Goal: Task Accomplishment & Management: Use online tool/utility

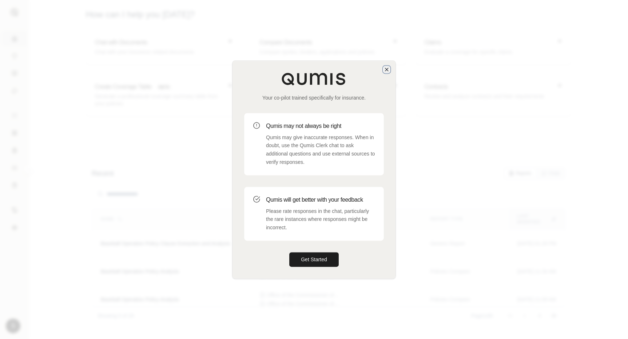
click at [387, 69] on icon "button" at bounding box center [387, 70] width 6 height 6
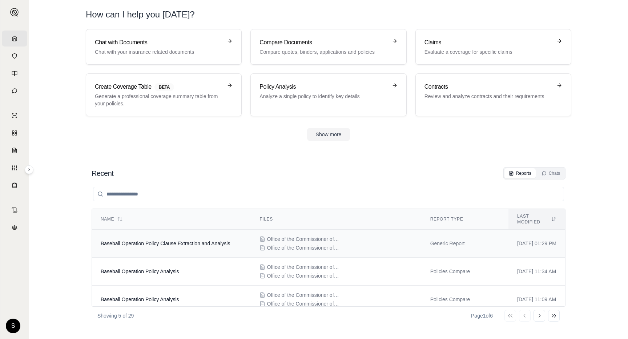
click at [200, 243] on td "Baseball Operation Policy Clause Extraction and Analysis" at bounding box center [171, 244] width 159 height 28
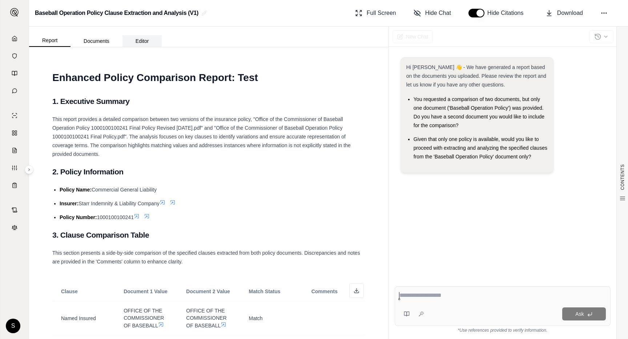
click at [150, 40] on button "Editor" at bounding box center [143, 41] width 40 height 12
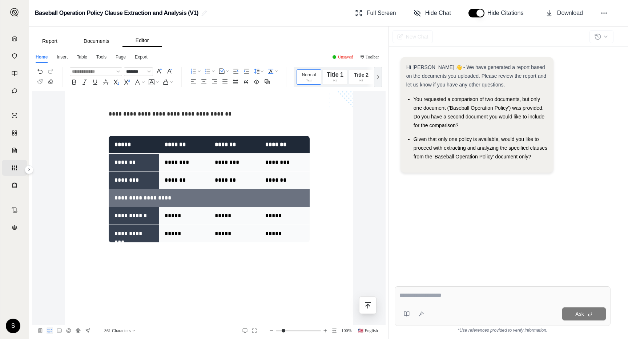
scroll to position [589, 0]
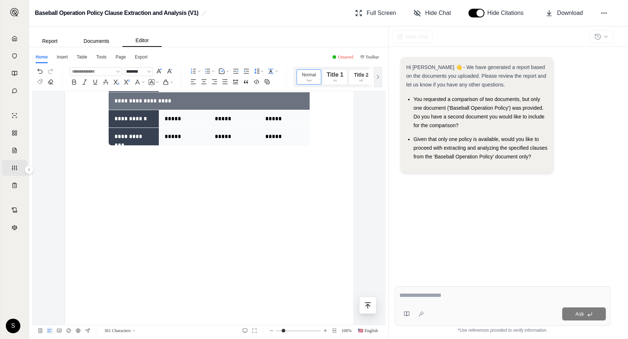
click at [88, 154] on icon "button" at bounding box center [88, 152] width 6 height 6
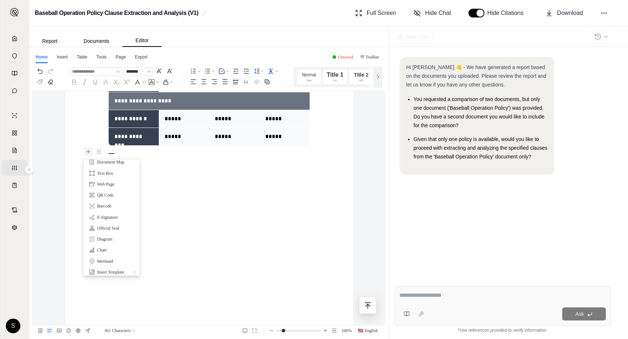
scroll to position [106, 0]
click at [109, 247] on div "Chart" at bounding box center [111, 247] width 45 height 7
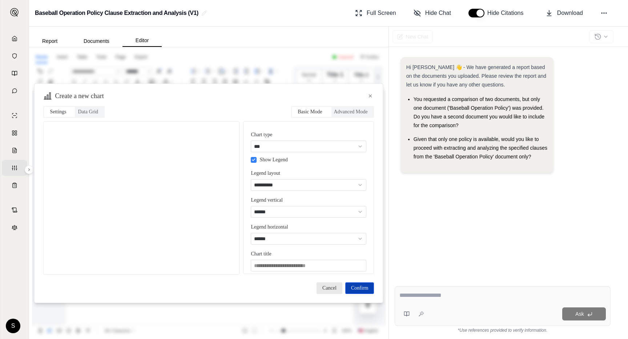
click at [365, 284] on span "Confirm" at bounding box center [359, 288] width 17 height 8
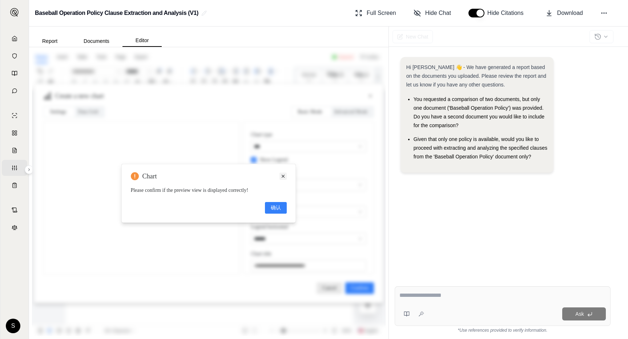
click at [287, 173] on span at bounding box center [283, 176] width 7 height 7
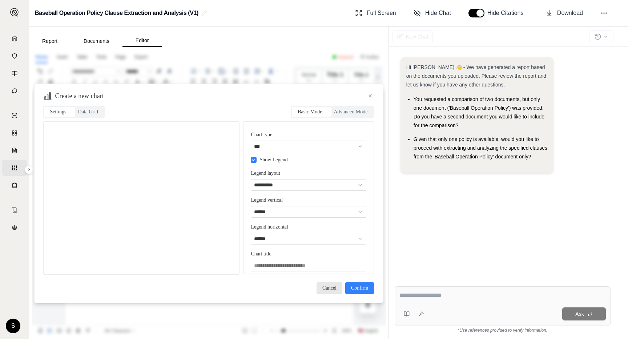
click at [96, 117] on div "Settings Data Grid" at bounding box center [73, 112] width 61 height 12
click at [96, 113] on span "Data Grid" at bounding box center [88, 112] width 20 height 8
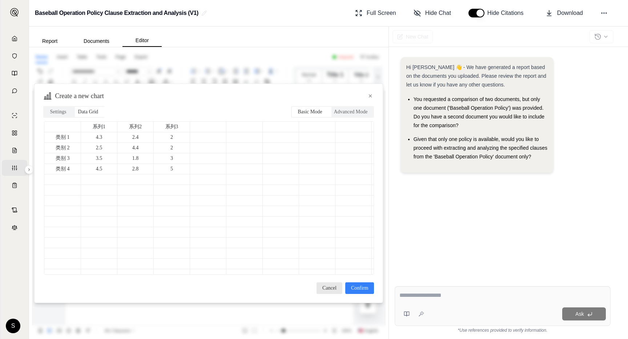
click at [223, 144] on div at bounding box center [208, 148] width 32 height 8
click at [360, 289] on span "Confirm" at bounding box center [359, 288] width 17 height 8
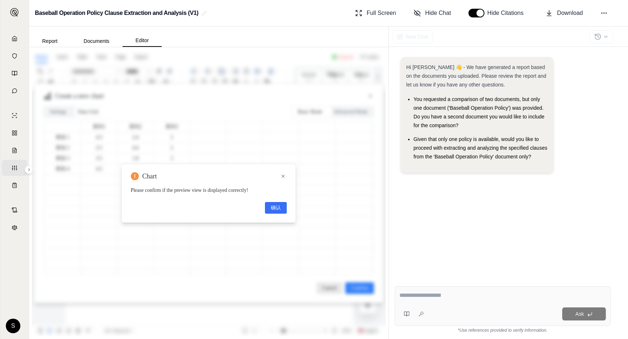
click at [277, 207] on span "确认" at bounding box center [276, 208] width 10 height 8
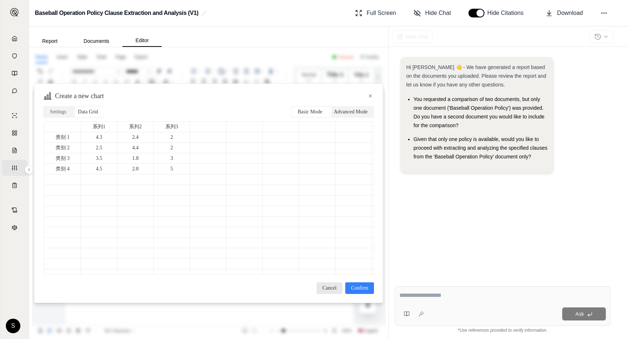
click at [340, 111] on span "Advanced Mode" at bounding box center [351, 112] width 34 height 8
click at [308, 113] on span "Basic Mode" at bounding box center [310, 112] width 24 height 8
click at [56, 115] on span "Settings" at bounding box center [58, 112] width 16 height 8
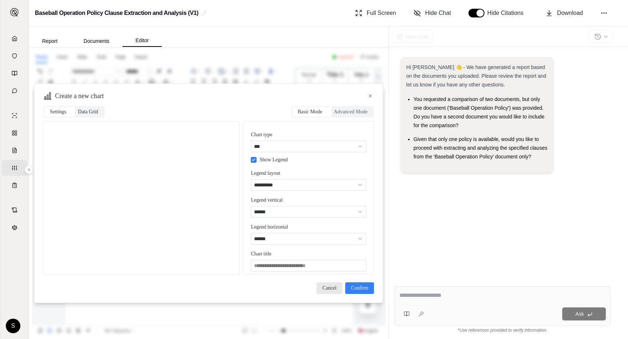
click at [99, 109] on span "Data Grid" at bounding box center [88, 112] width 20 height 8
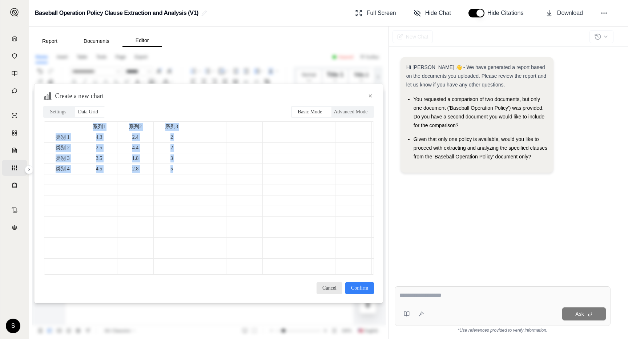
drag, startPoint x: 76, startPoint y: 130, endPoint x: 183, endPoint y: 172, distance: 114.7
click at [183, 173] on tbody "系列1 系列2 系列3 类别 1 4.3 2.4 2 类别 2 2.5 4.4 2 类别 3 3.5 1.8 3 类别 4 4.5 2.8 5" at bounding box center [516, 238] width 945 height 232
click at [63, 112] on span "Settings" at bounding box center [58, 112] width 16 height 8
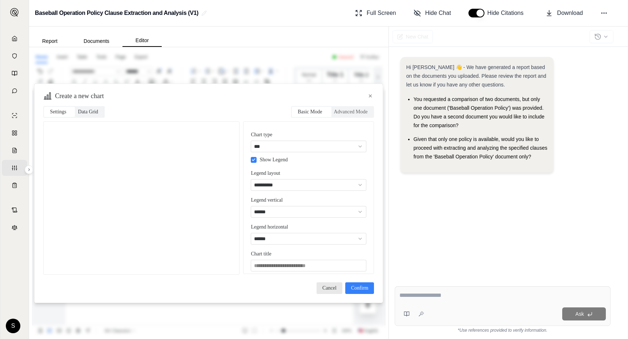
click at [91, 112] on span "Data Grid" at bounding box center [88, 112] width 20 height 8
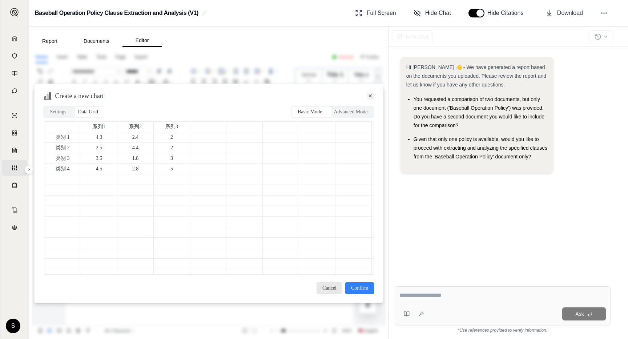
click at [372, 96] on icon at bounding box center [371, 95] width 6 height 7
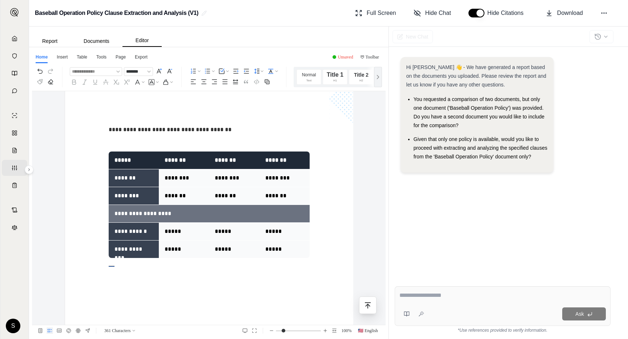
scroll to position [549, 0]
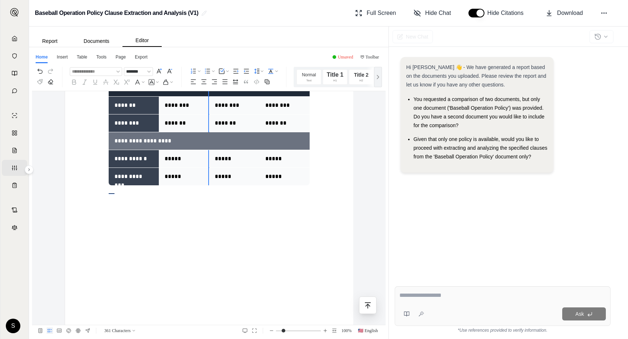
click at [210, 161] on td "*****" at bounding box center [234, 159] width 50 height 18
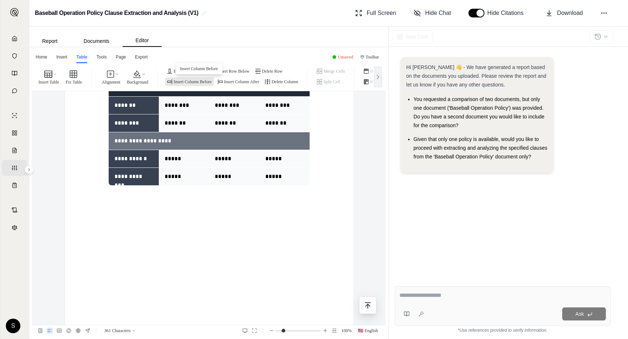
click at [188, 83] on p "Insert Column Before" at bounding box center [193, 81] width 38 height 7
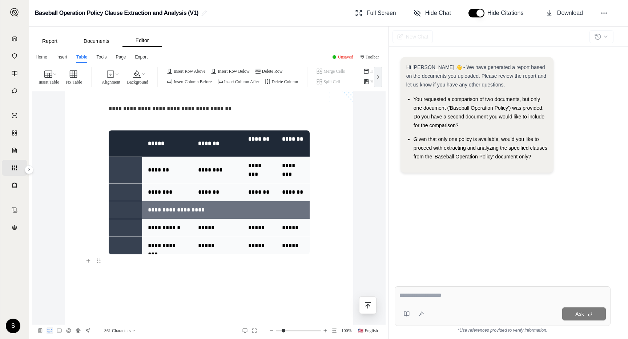
scroll to position [458, 0]
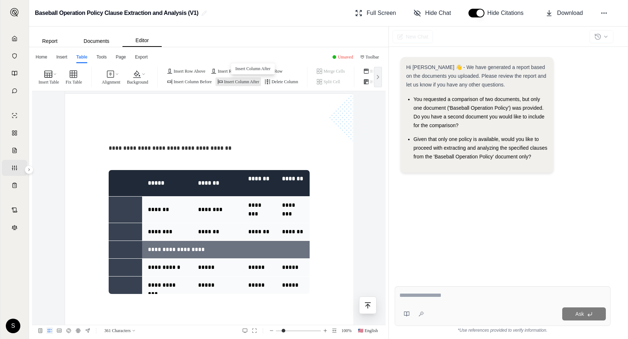
click at [258, 80] on p "Insert Column After" at bounding box center [241, 81] width 35 height 7
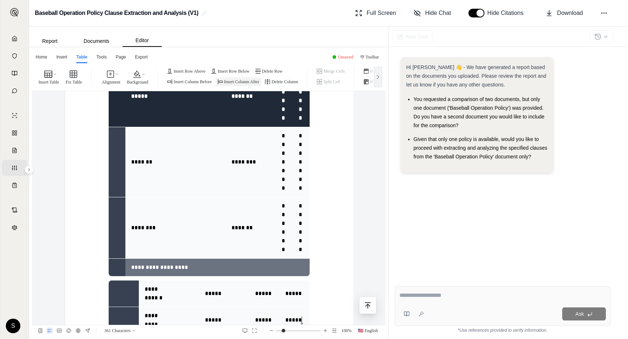
scroll to position [562, 0]
click at [297, 84] on p "Delete Column" at bounding box center [285, 81] width 27 height 7
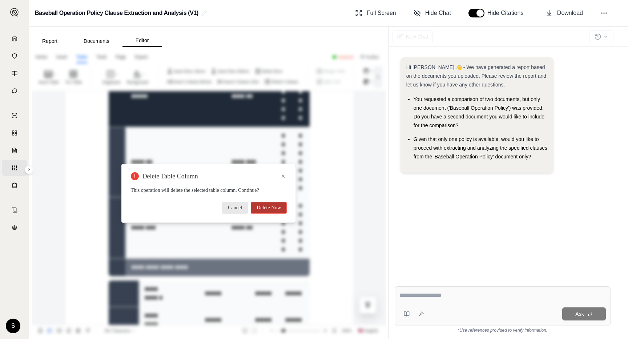
click at [273, 210] on span "Delete Now" at bounding box center [269, 208] width 24 height 8
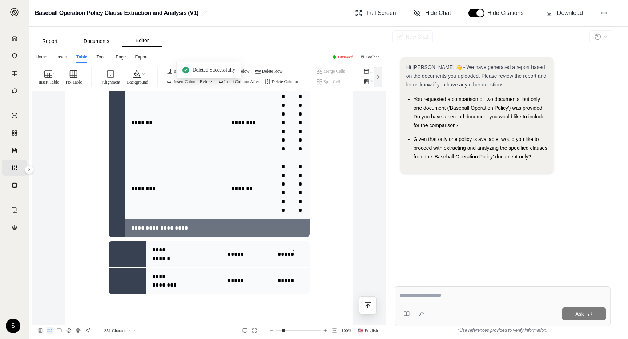
scroll to position [641, 0]
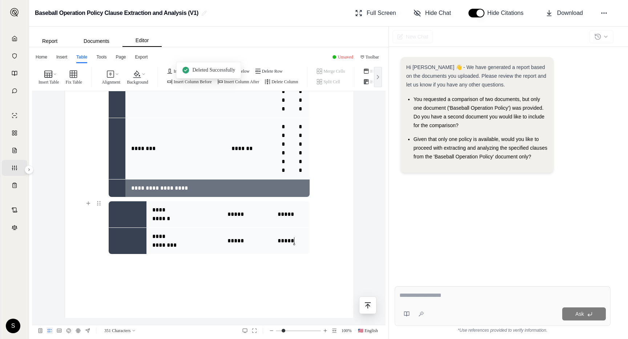
click at [256, 237] on p "*****" at bounding box center [247, 241] width 39 height 9
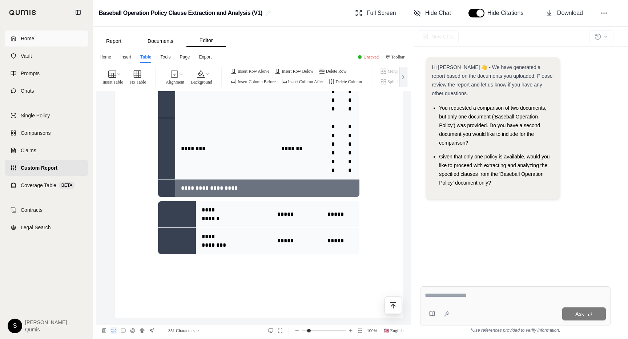
click at [29, 43] on link "Home" at bounding box center [47, 39] width 84 height 16
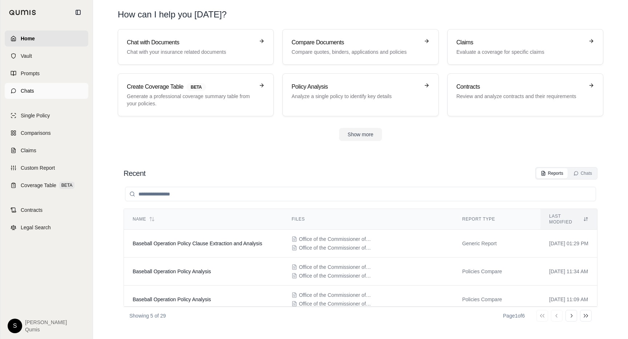
click at [32, 92] on span "Chats" at bounding box center [27, 90] width 13 height 7
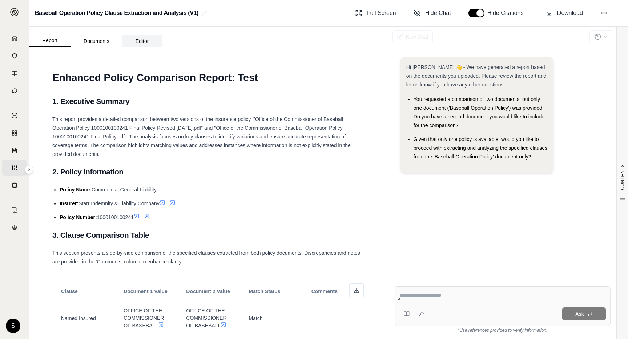
click at [142, 37] on button "Editor" at bounding box center [143, 41] width 40 height 12
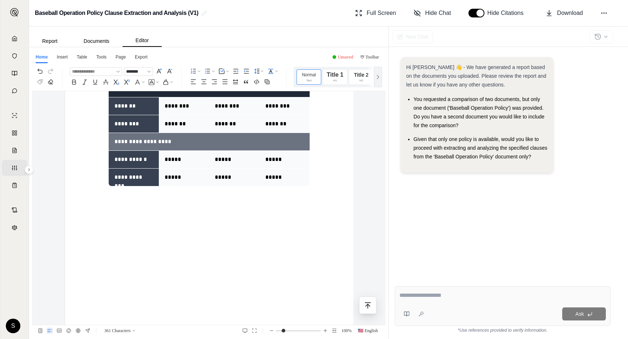
scroll to position [544, 0]
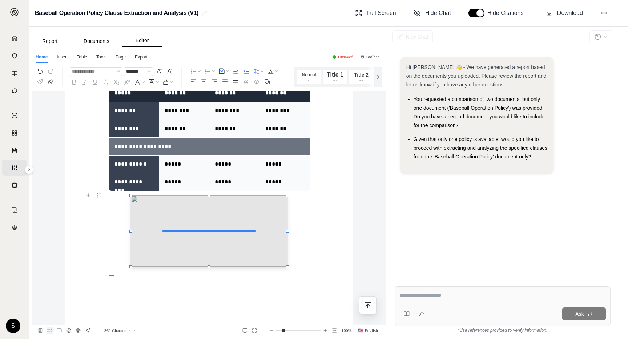
click at [266, 238] on div at bounding box center [209, 231] width 157 height 72
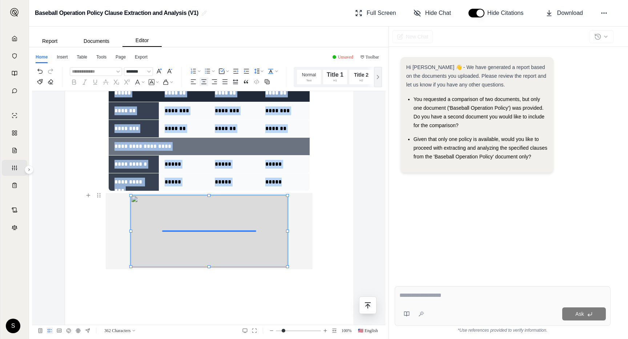
drag, startPoint x: 286, startPoint y: 264, endPoint x: 311, endPoint y: 275, distance: 26.7
click at [287, 267] on div at bounding box center [209, 231] width 201 height 76
click at [284, 267] on div at bounding box center [209, 231] width 157 height 72
